Goal: Task Accomplishment & Management: Complete application form

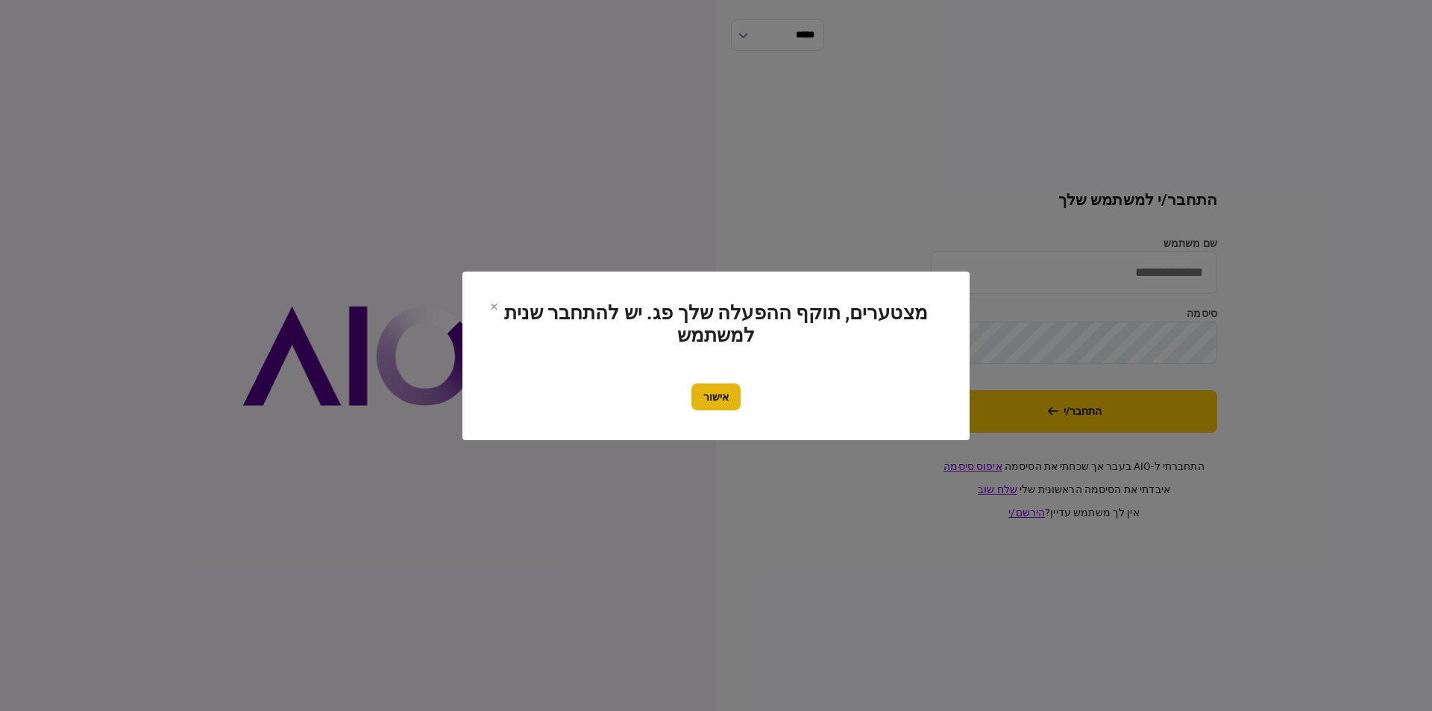
type input "**********"
click at [703, 402] on button "אישור" at bounding box center [715, 396] width 49 height 27
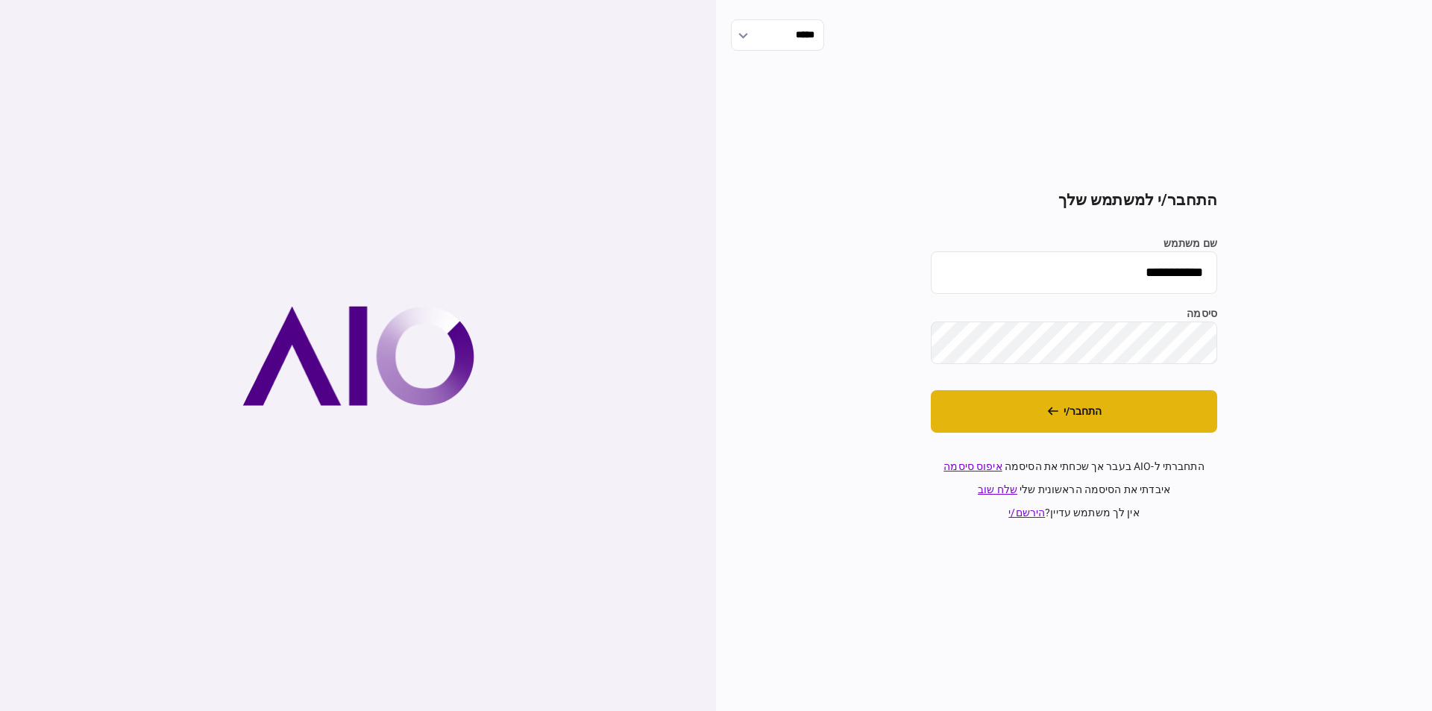
click at [1080, 422] on button "התחבר/י" at bounding box center [1073, 411] width 286 height 42
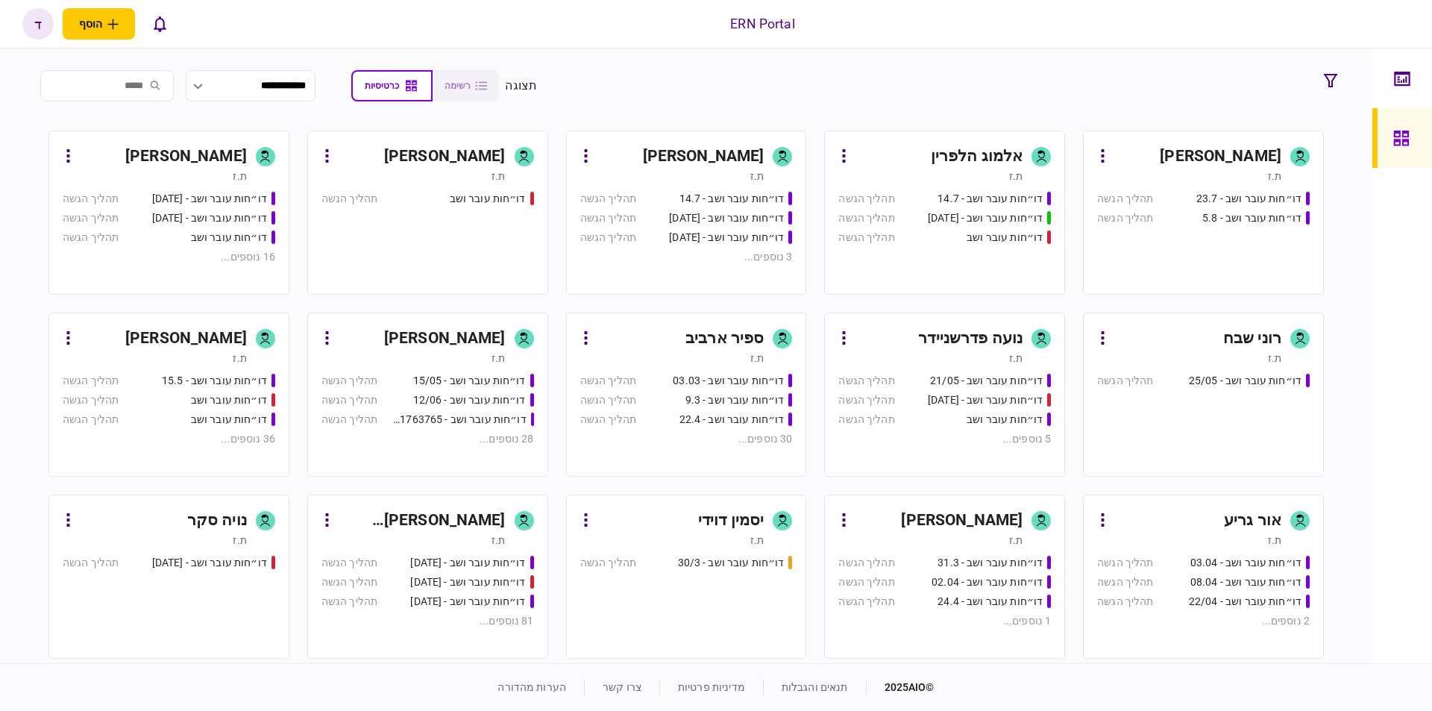
click at [155, 218] on div "דו״חות עובר ושב - 26.06.25" at bounding box center [209, 218] width 115 height 16
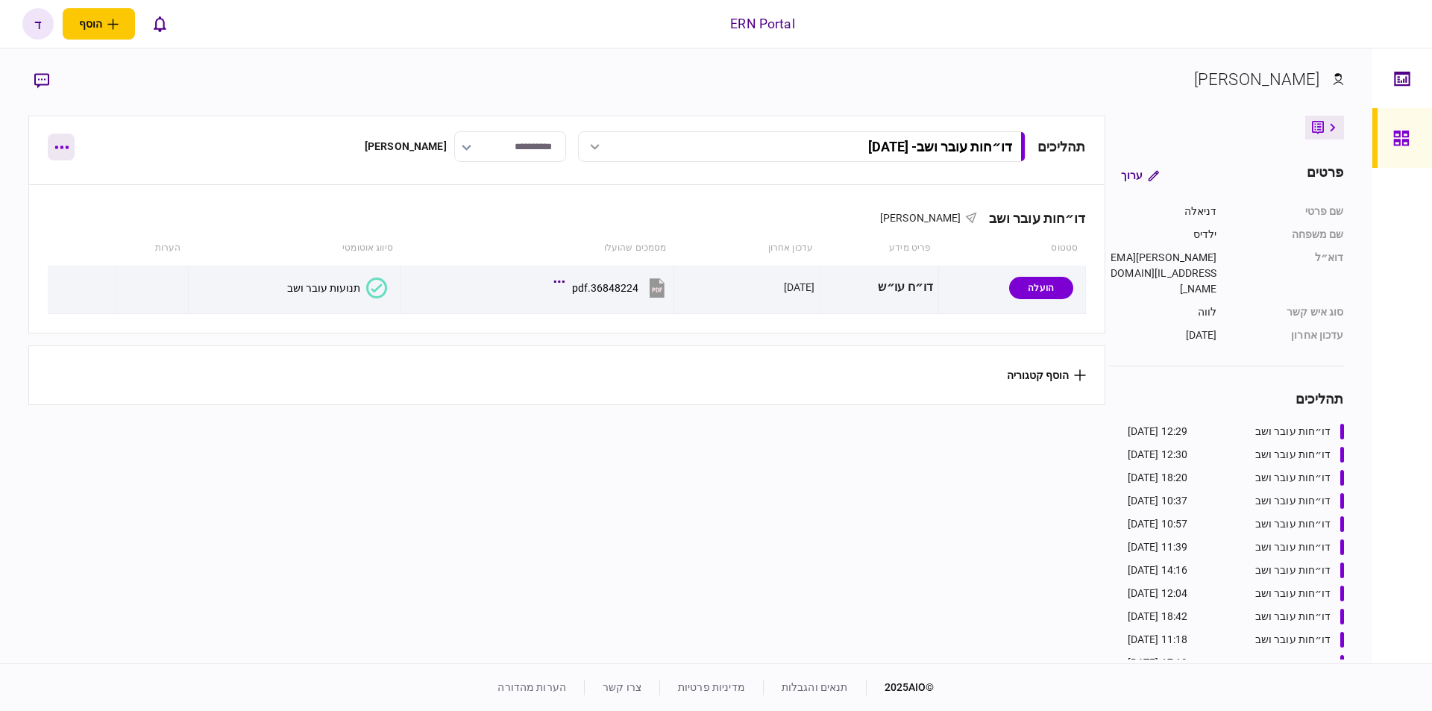
click at [69, 157] on button "button" at bounding box center [61, 146] width 27 height 27
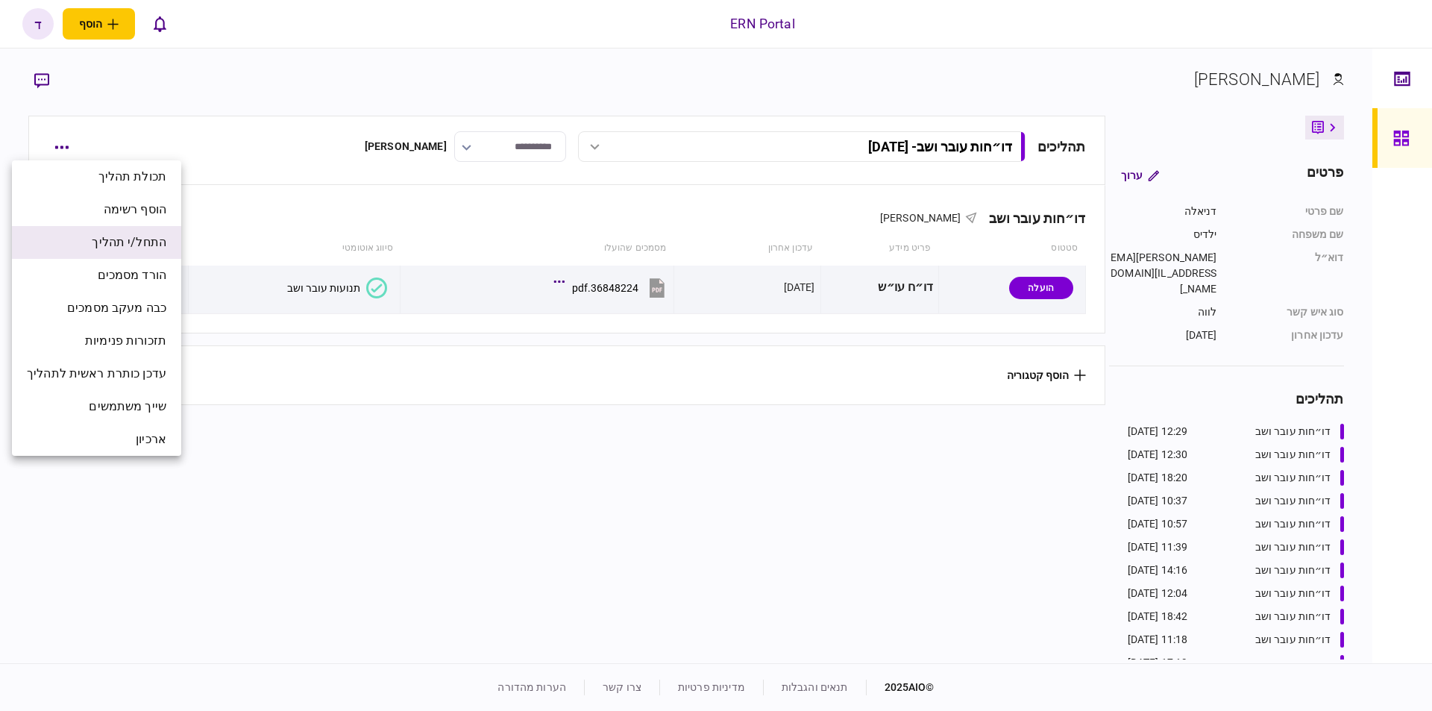
click at [146, 243] on span "התחל/י תהליך" at bounding box center [129, 242] width 75 height 18
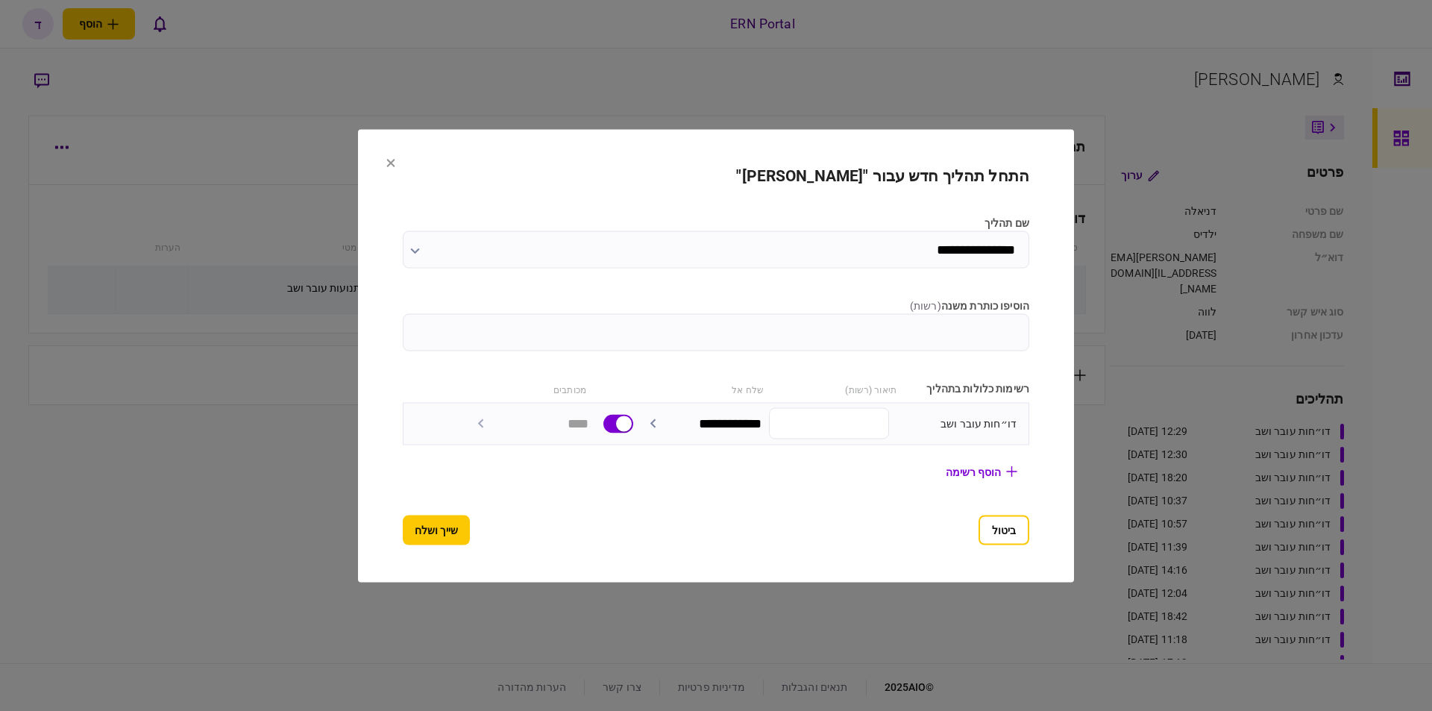
click at [996, 335] on input "הוסיפו כותרת משנה ( רשות )" at bounding box center [716, 331] width 626 height 37
type input "********"
click at [441, 520] on button "שייך ושלח" at bounding box center [436, 529] width 67 height 30
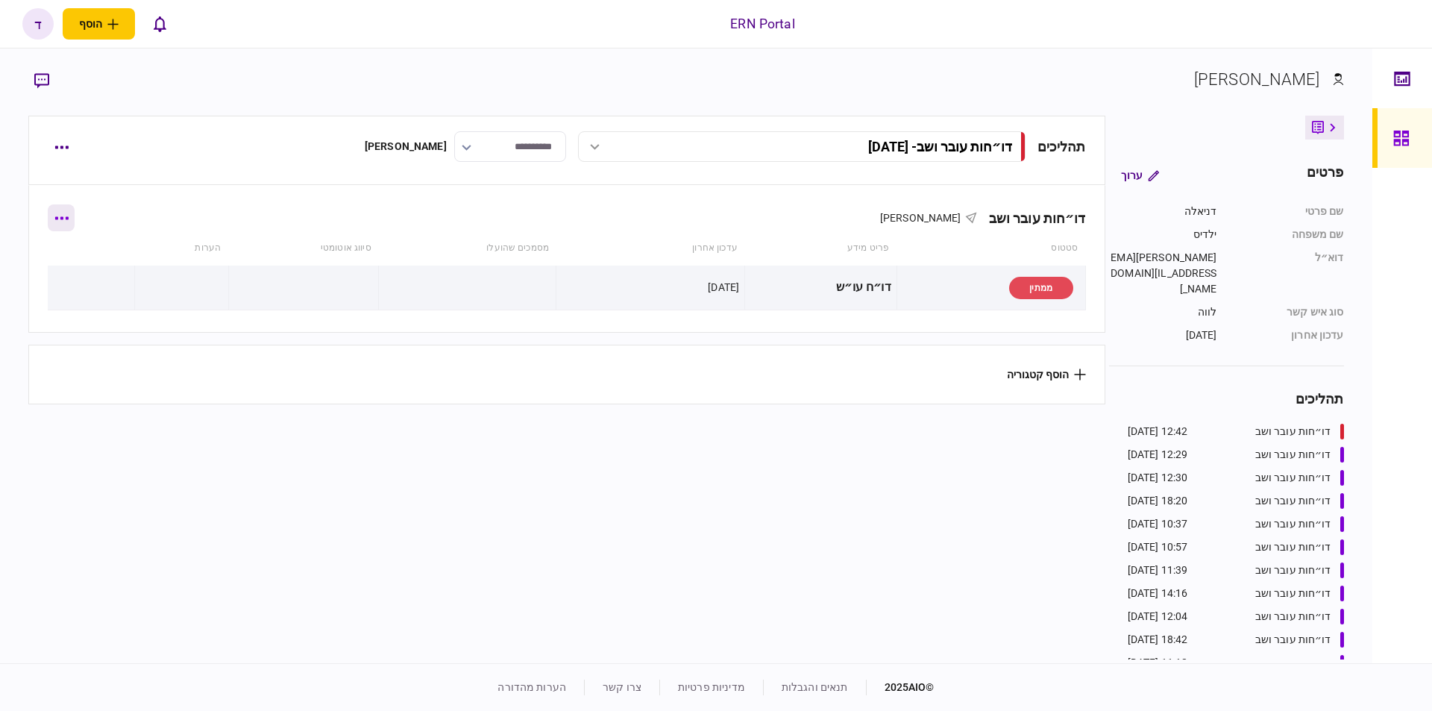
click at [72, 220] on button "button" at bounding box center [61, 217] width 27 height 27
click at [101, 290] on li "הוסף מסמך" at bounding box center [72, 280] width 121 height 33
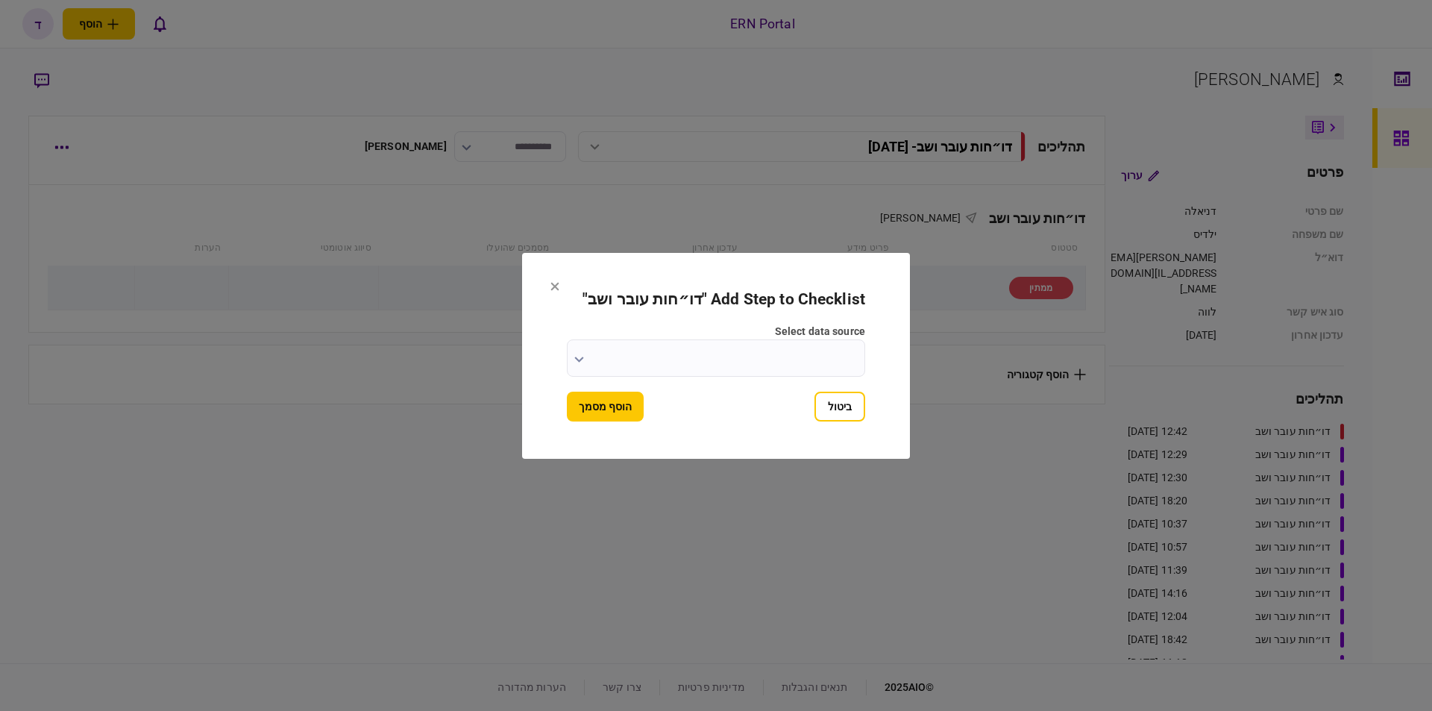
click at [858, 417] on button "ביטול" at bounding box center [839, 406] width 51 height 30
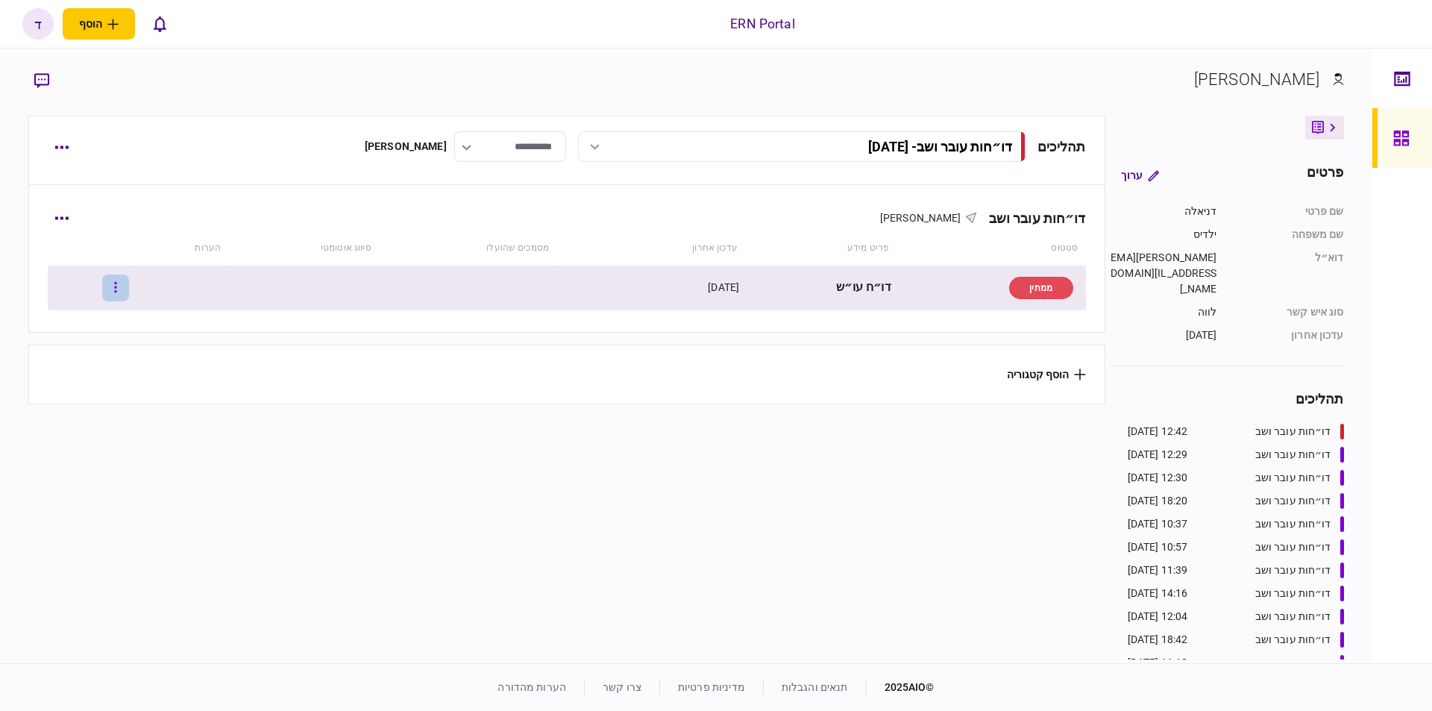
click at [117, 287] on button "button" at bounding box center [115, 287] width 27 height 27
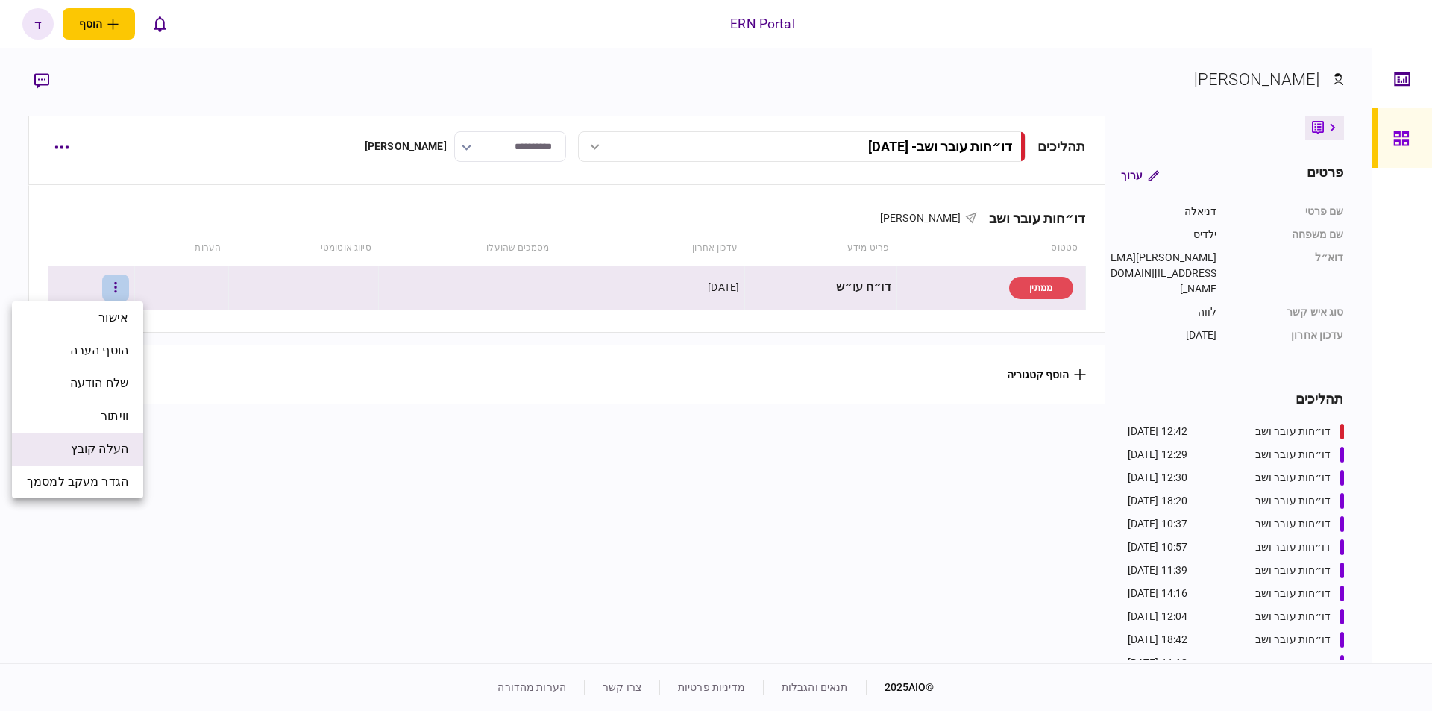
click at [129, 446] on li "העלה קובץ" at bounding box center [77, 448] width 131 height 33
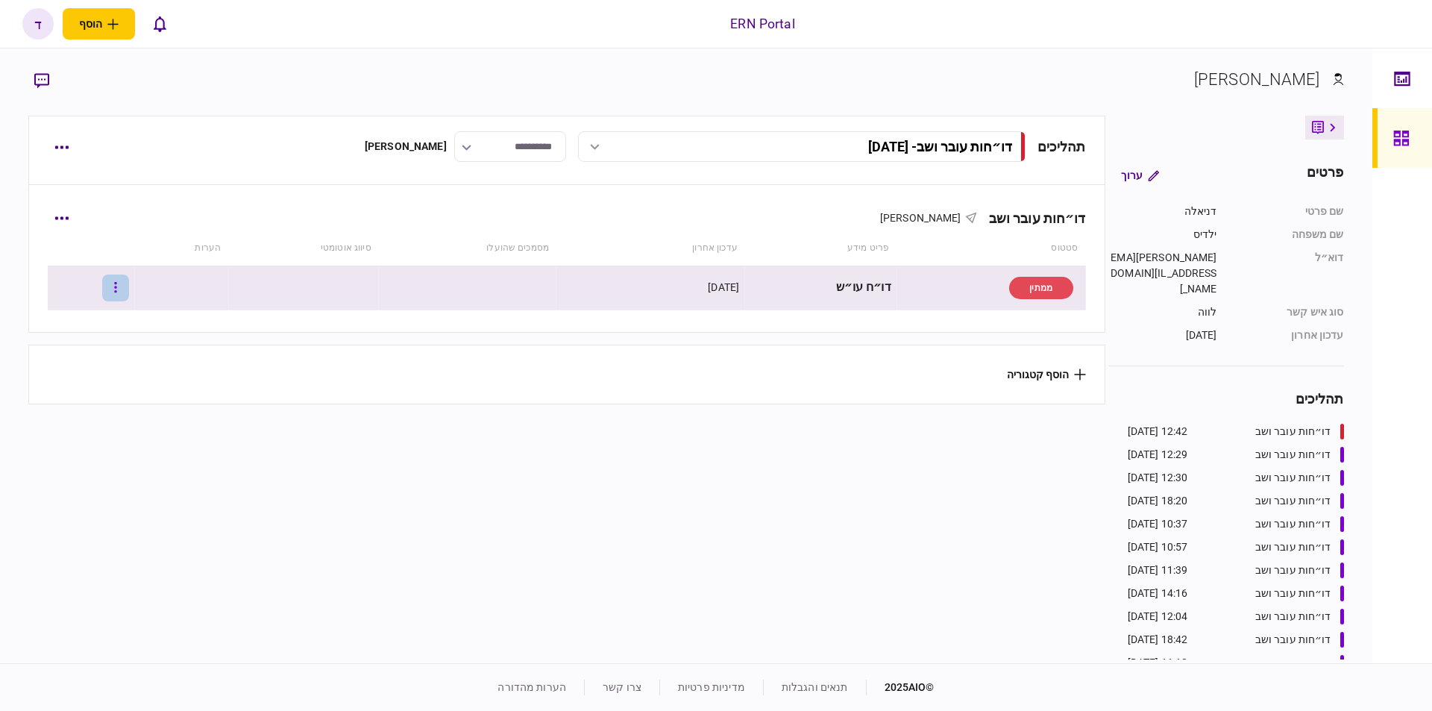
click at [125, 280] on button "button" at bounding box center [115, 287] width 27 height 27
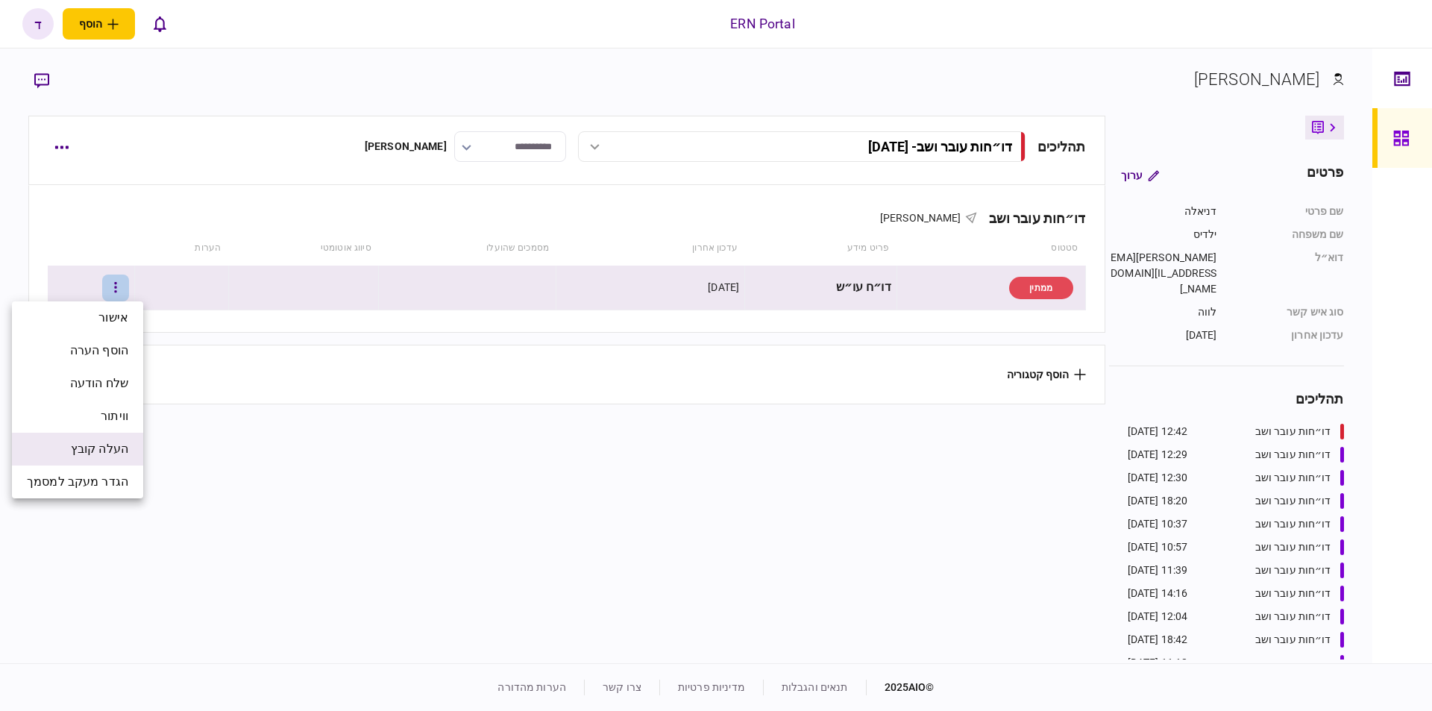
click at [103, 450] on span "העלה קובץ" at bounding box center [99, 449] width 57 height 18
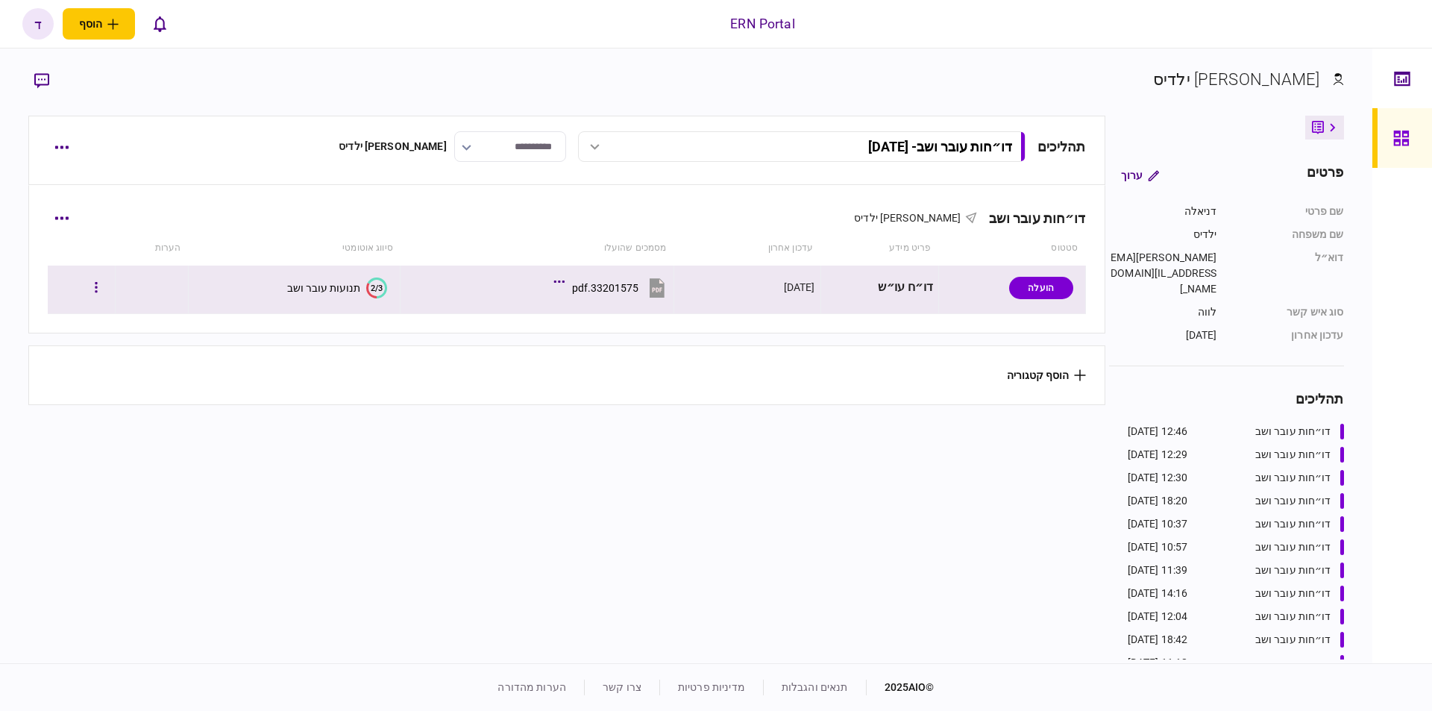
click at [252, 286] on section "2/3 תנועות עובר ושב" at bounding box center [290, 288] width 193 height 34
click at [294, 295] on button "2/3 תנועות עובר ושב" at bounding box center [337, 287] width 100 height 21
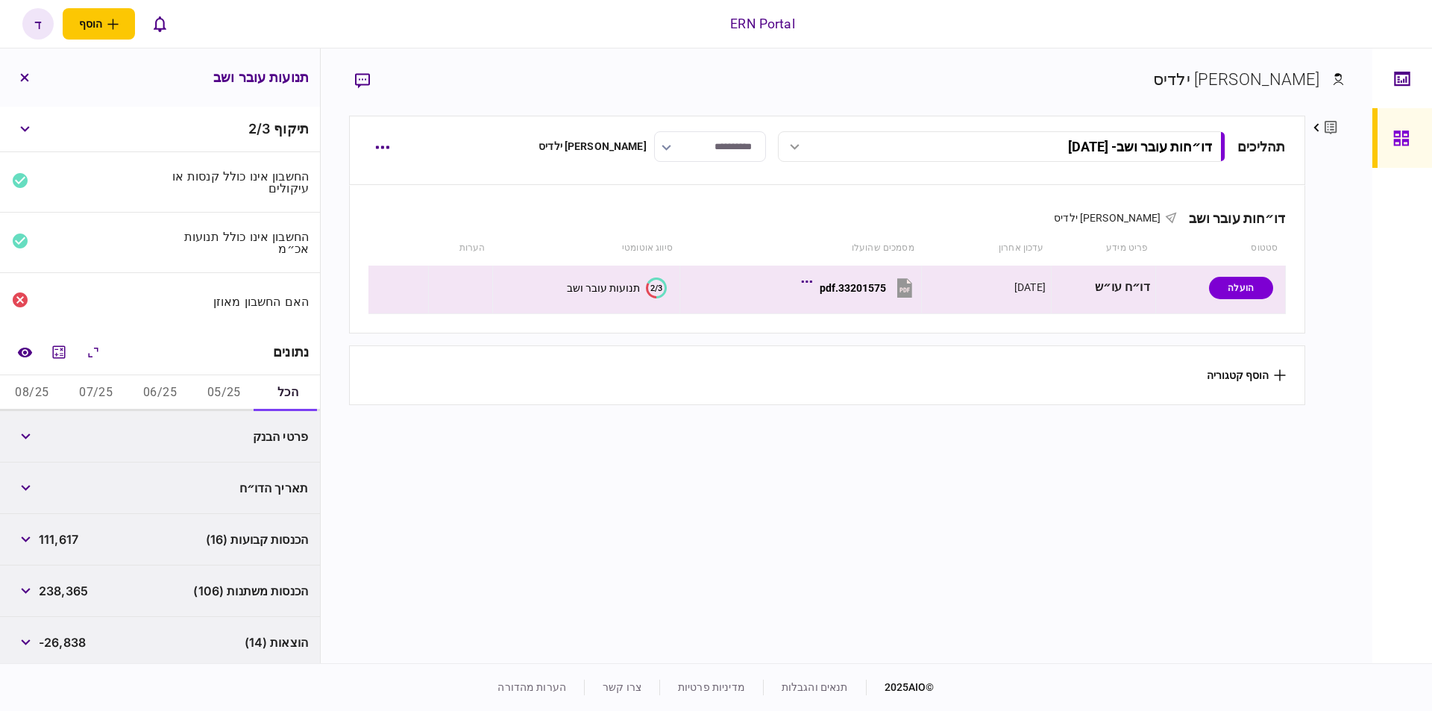
click at [213, 388] on button "05/25" at bounding box center [224, 393] width 64 height 36
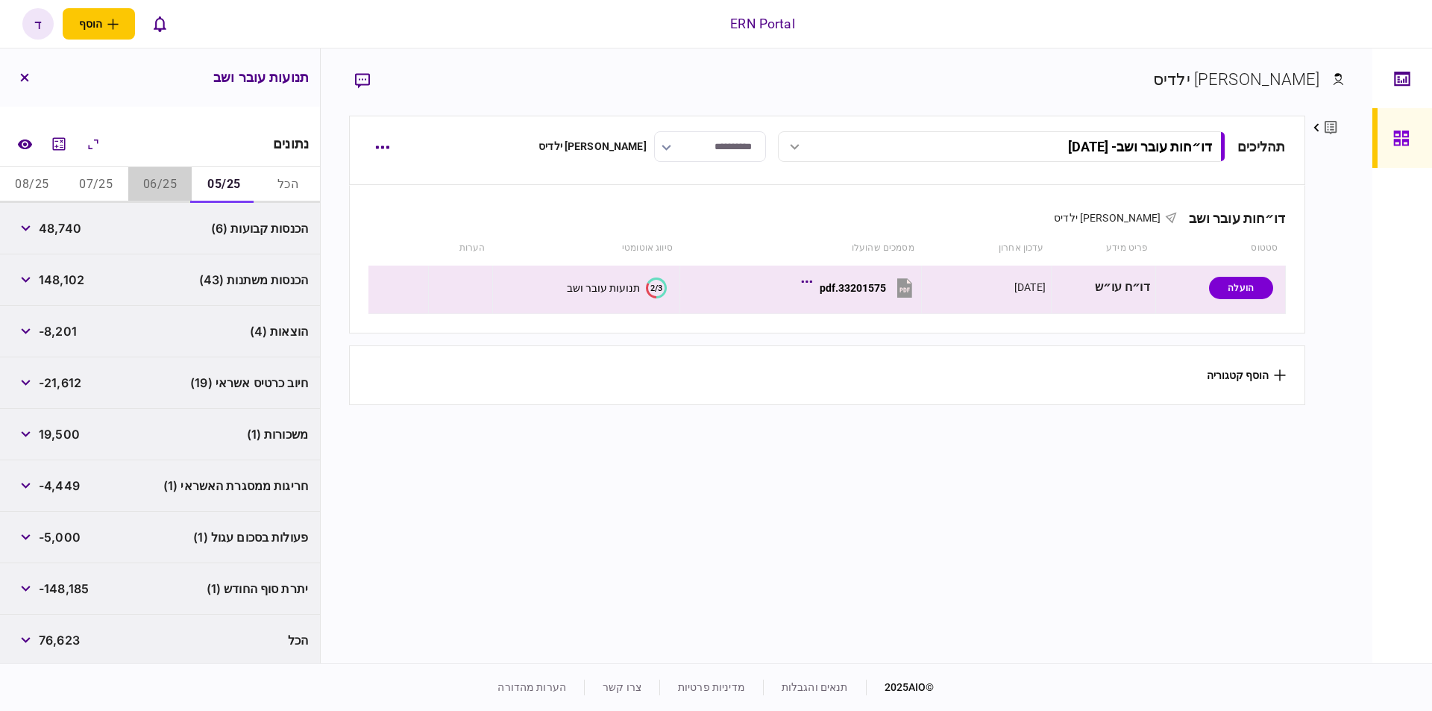
click at [144, 181] on button "06/25" at bounding box center [160, 185] width 64 height 36
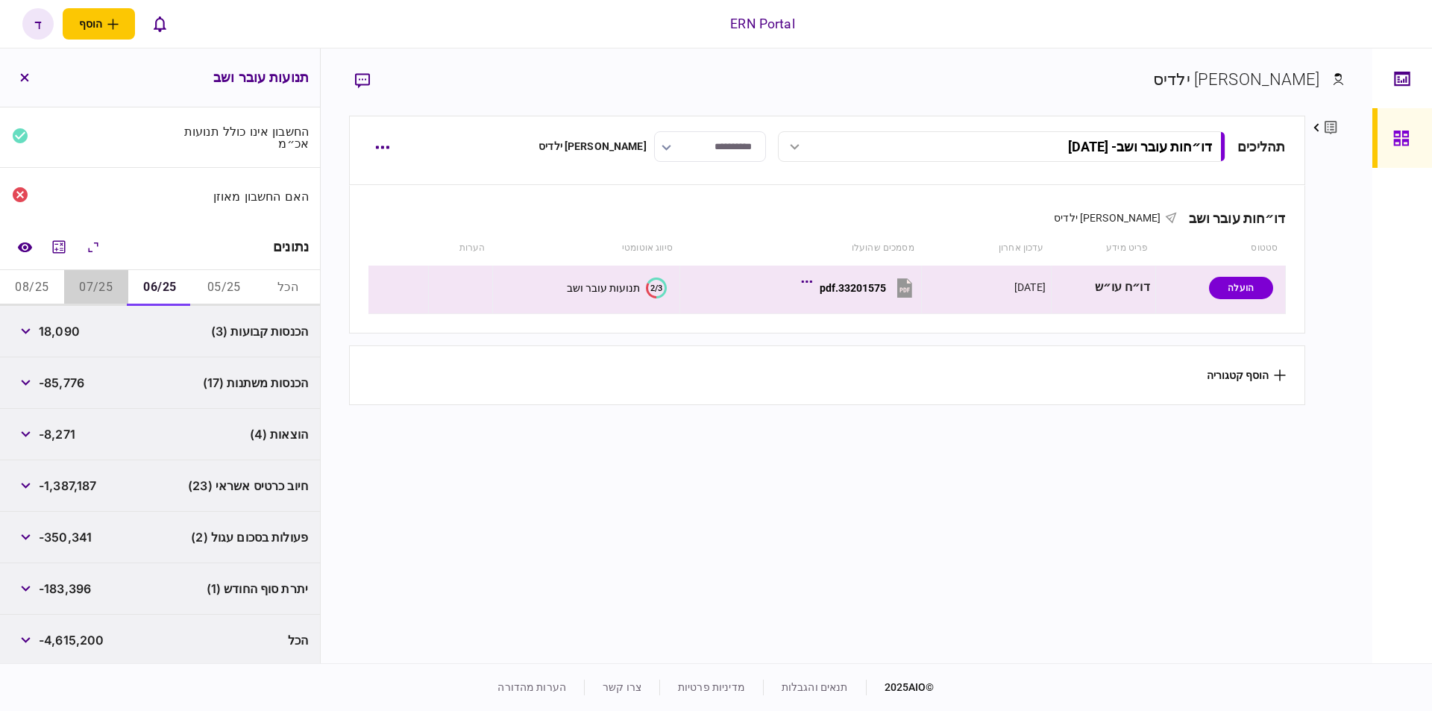
click at [113, 278] on button "07/25" at bounding box center [96, 288] width 64 height 36
click at [36, 280] on button "08/25" at bounding box center [32, 288] width 64 height 36
click at [227, 280] on button "05/25" at bounding box center [224, 288] width 64 height 36
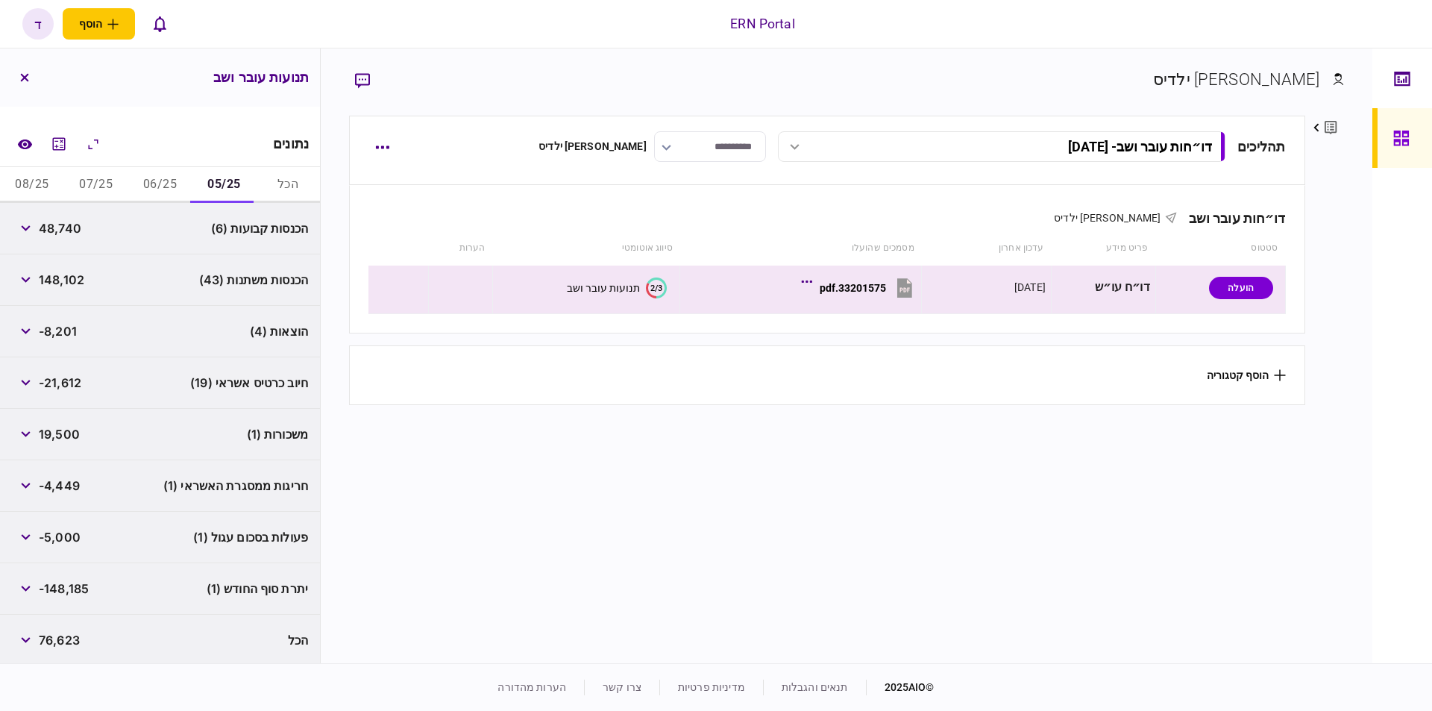
scroll to position [0, 0]
